Goal: Transaction & Acquisition: Purchase product/service

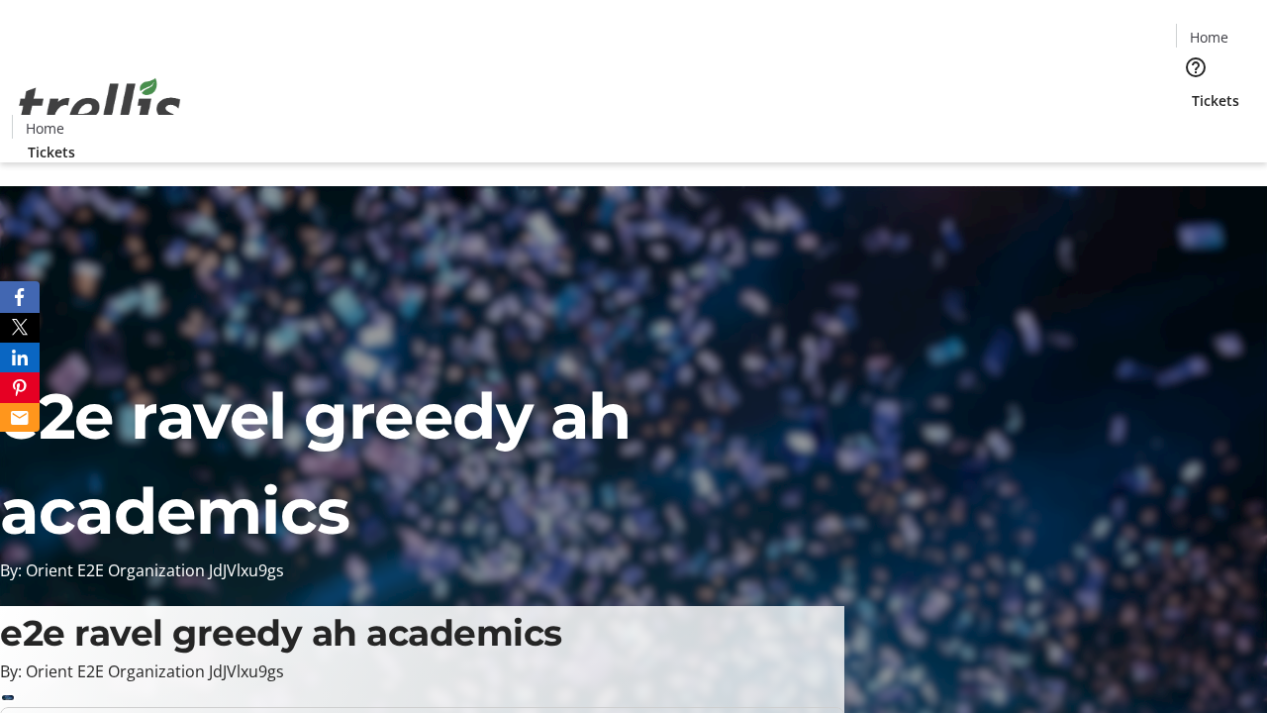
click at [1192, 90] on span "Tickets" at bounding box center [1216, 100] width 48 height 21
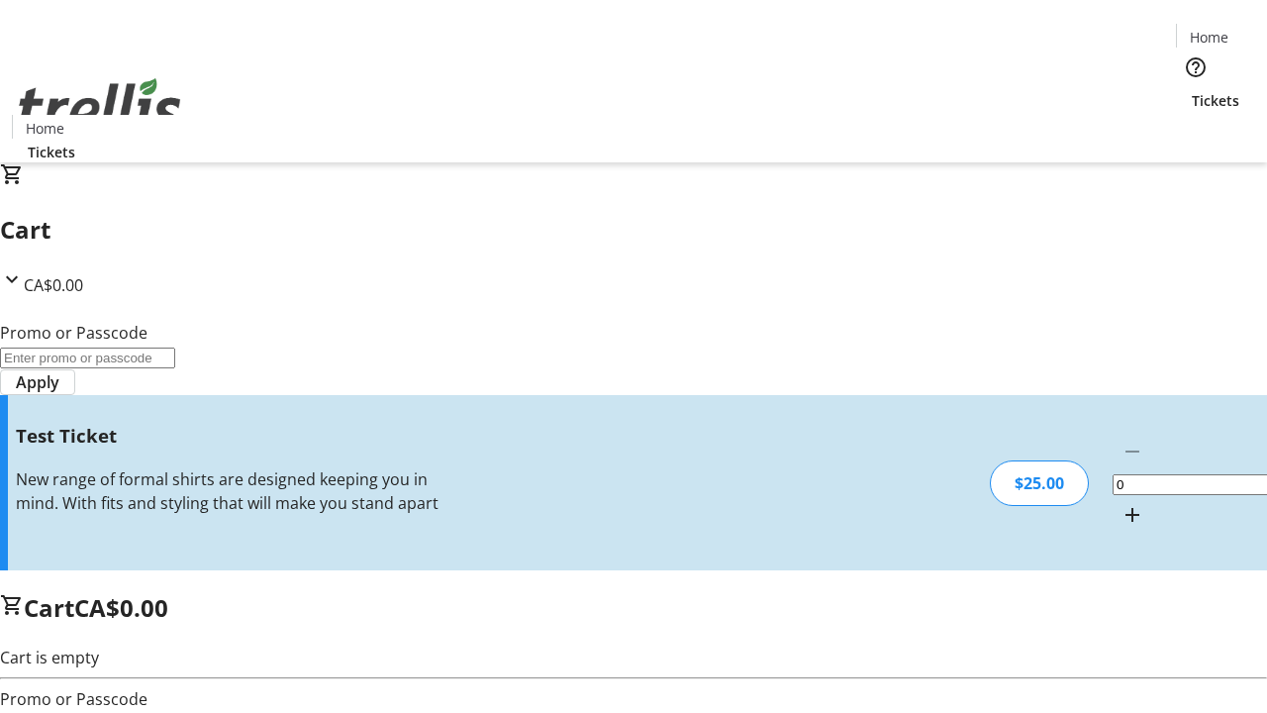
click at [1121, 503] on mat-icon "Increment by one" at bounding box center [1133, 515] width 24 height 24
type input "1"
